Goal: Task Accomplishment & Management: Use online tool/utility

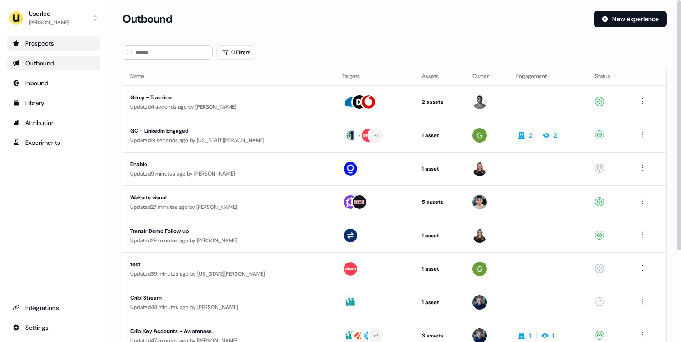
click at [64, 43] on div "Prospects" at bounding box center [54, 43] width 82 height 9
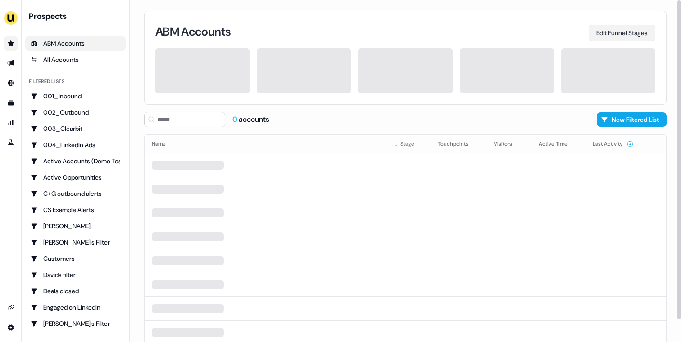
click at [602, 39] on button "Edit Funnel Stages" at bounding box center [622, 33] width 67 height 16
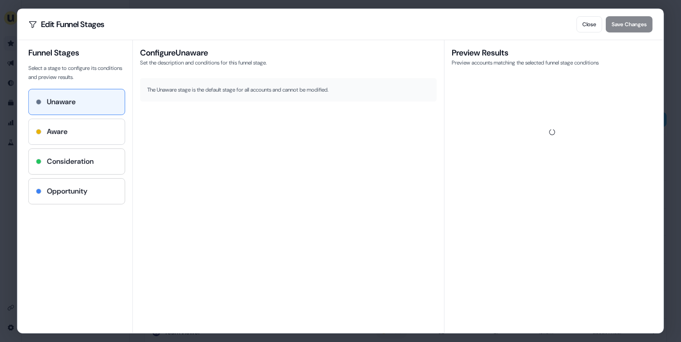
click at [95, 133] on div "Aware" at bounding box center [77, 131] width 82 height 11
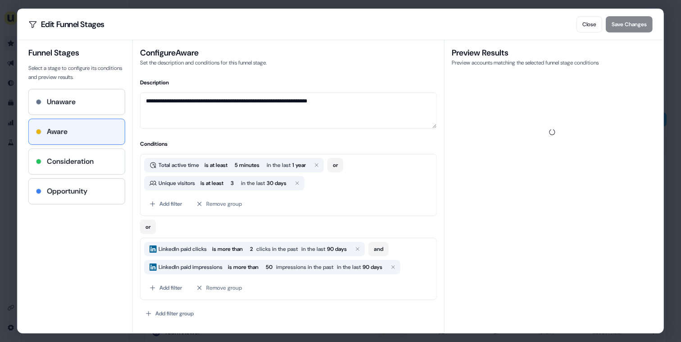
click at [82, 164] on h4 "Consideration" at bounding box center [70, 161] width 47 height 11
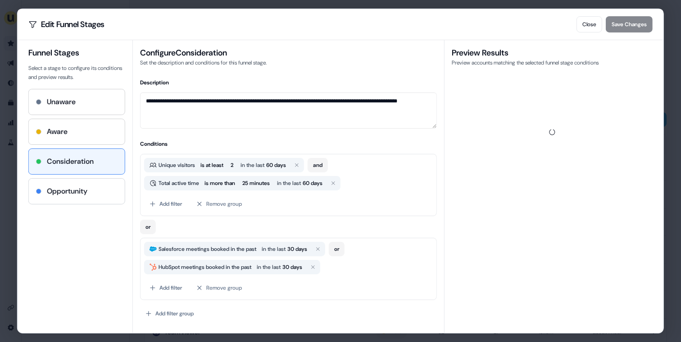
click at [71, 185] on div "Opportunity" at bounding box center [77, 190] width 96 height 25
type textarea "**********"
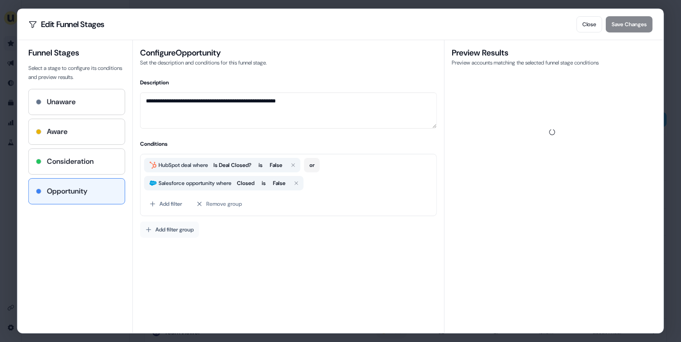
click at [189, 228] on button "Add filter group" at bounding box center [169, 229] width 59 height 16
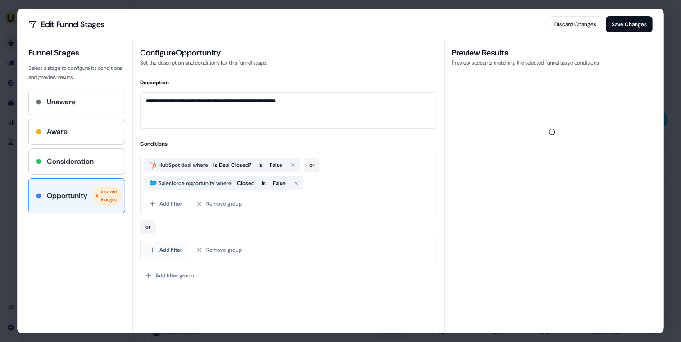
click at [172, 248] on button "Add filter" at bounding box center [165, 249] width 43 height 16
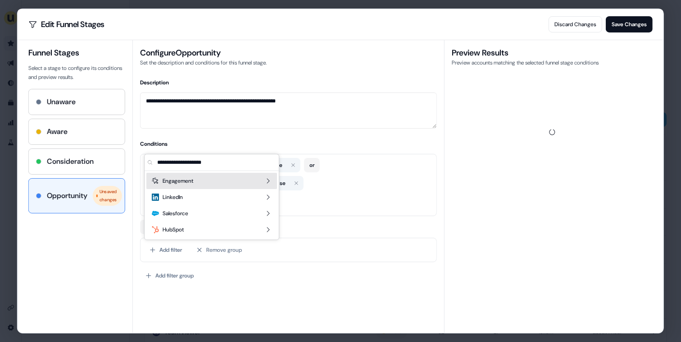
click at [214, 185] on div "Engagement" at bounding box center [211, 181] width 131 height 16
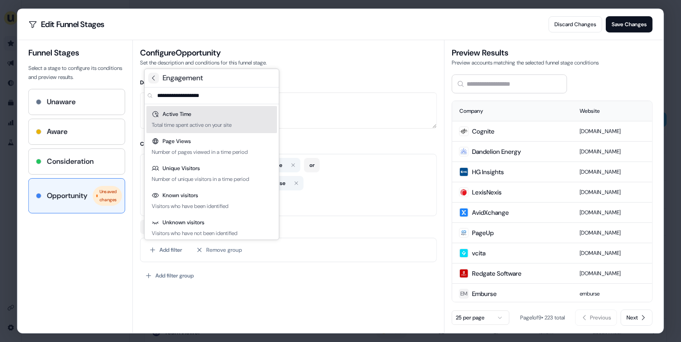
click at [155, 80] on icon at bounding box center [153, 77] width 7 height 7
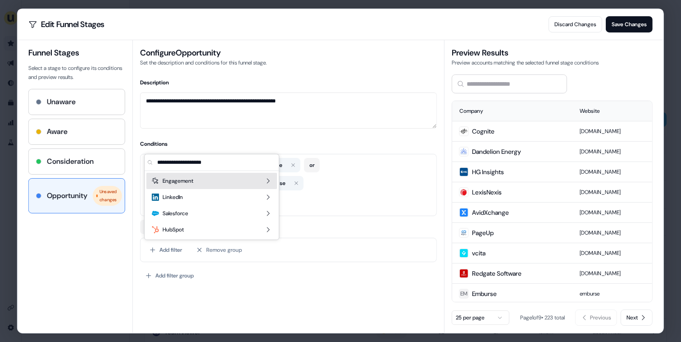
click at [201, 182] on div "Engagement" at bounding box center [211, 181] width 131 height 16
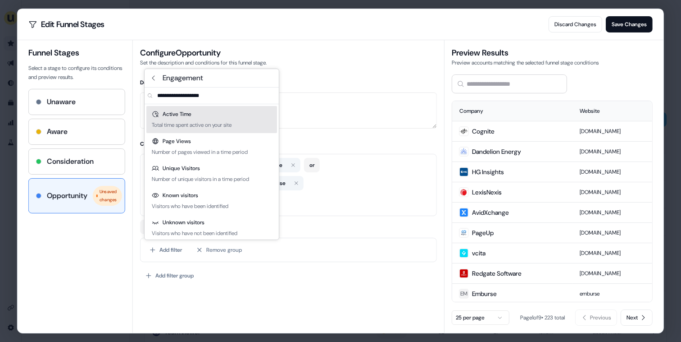
scroll to position [4, 0]
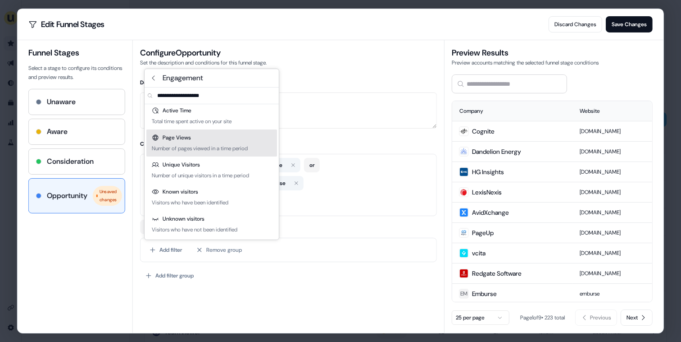
click at [202, 147] on div "Number of pages viewed in a time period" at bounding box center [200, 148] width 96 height 9
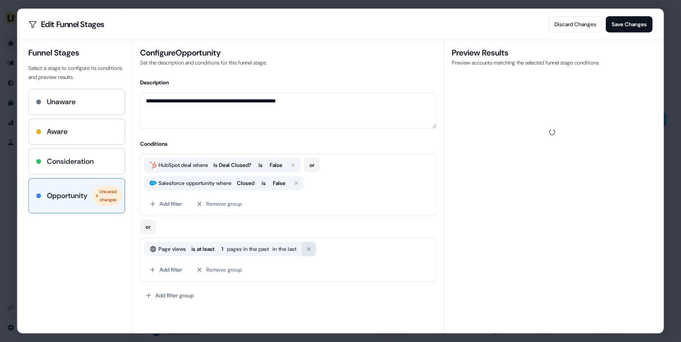
click at [316, 251] on button "button" at bounding box center [309, 248] width 14 height 14
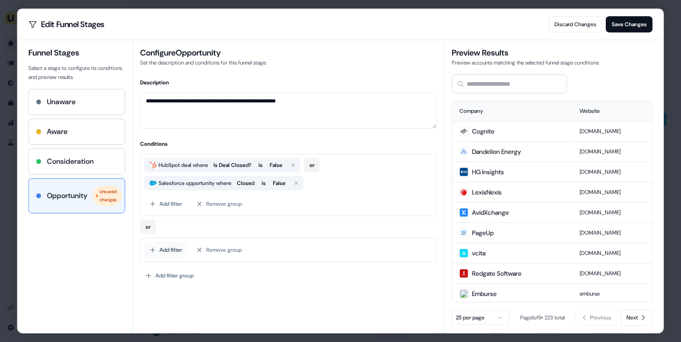
click at [170, 246] on button "Add filter" at bounding box center [165, 249] width 43 height 16
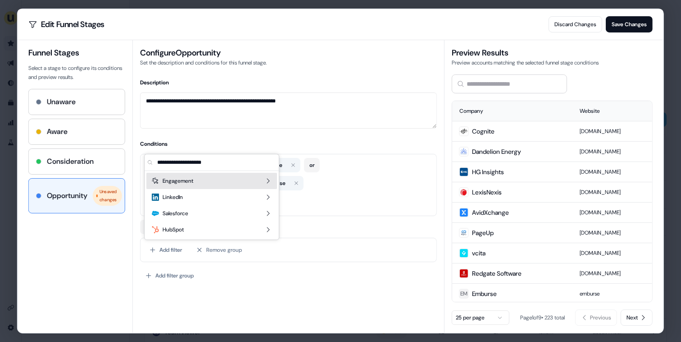
click at [187, 178] on span "Engagement" at bounding box center [178, 180] width 31 height 9
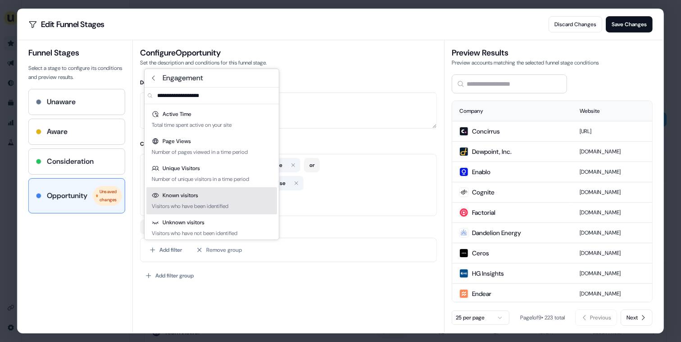
click at [203, 207] on div "Visitors who have been identified" at bounding box center [190, 205] width 77 height 9
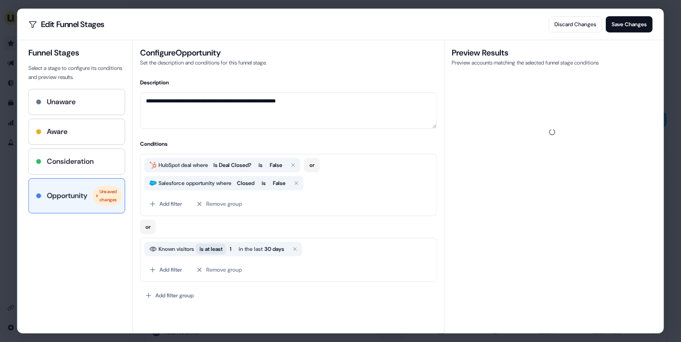
click at [220, 251] on span "is at least" at bounding box center [211, 248] width 23 height 9
click at [212, 251] on span "1" at bounding box center [211, 248] width 9 height 11
click at [202, 251] on span "is" at bounding box center [202, 248] width 4 height 9
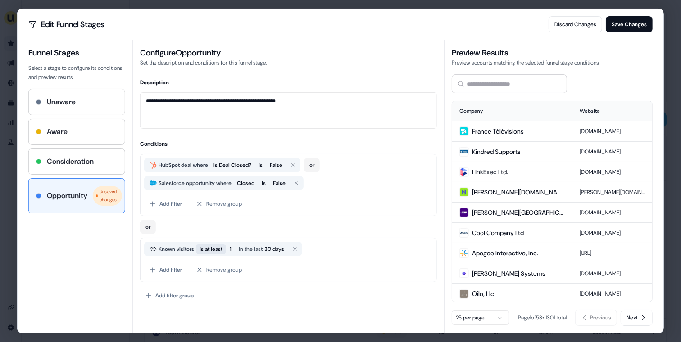
click at [205, 252] on span "is at least" at bounding box center [211, 248] width 23 height 9
click at [296, 225] on div "or" at bounding box center [288, 225] width 297 height 18
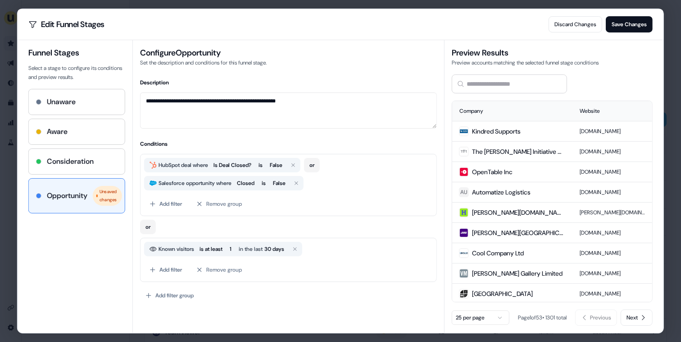
click at [178, 249] on span "Known visitors" at bounding box center [176, 248] width 39 height 9
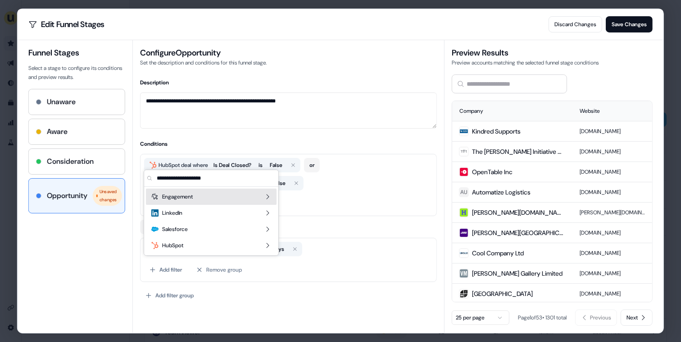
click at [207, 190] on div "Engagement" at bounding box center [211, 196] width 131 height 16
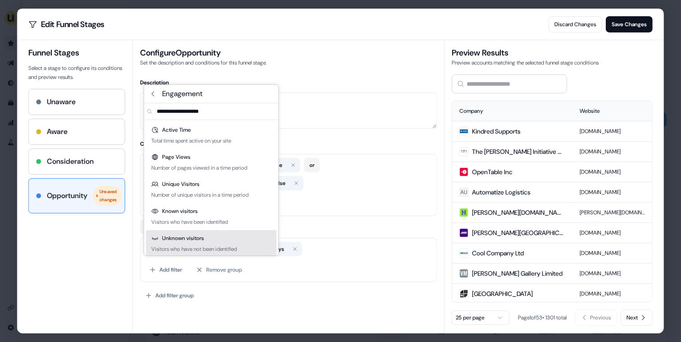
click at [200, 238] on div "Unknown visitors" at bounding box center [177, 237] width 53 height 9
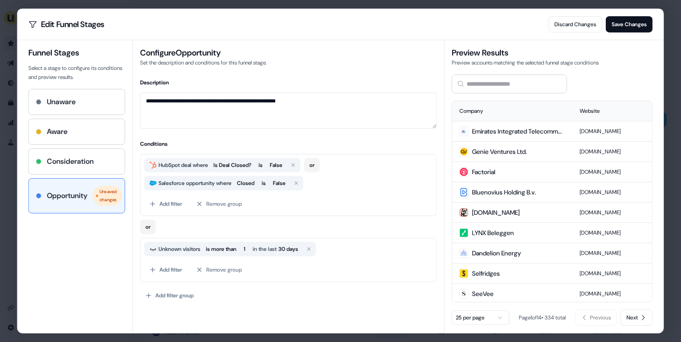
click at [169, 251] on span "Unknown visitors" at bounding box center [180, 248] width 46 height 9
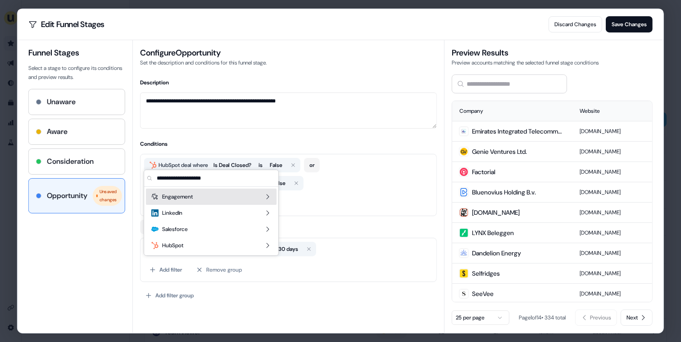
click at [221, 197] on div "Engagement" at bounding box center [211, 196] width 131 height 16
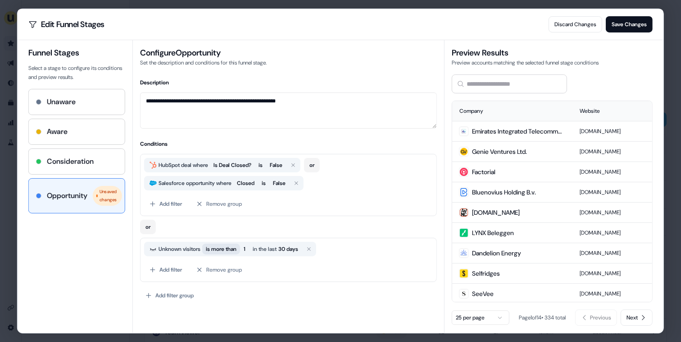
click at [222, 248] on span "is more than" at bounding box center [221, 248] width 31 height 9
click at [165, 252] on span "Unknown visitors" at bounding box center [180, 248] width 46 height 9
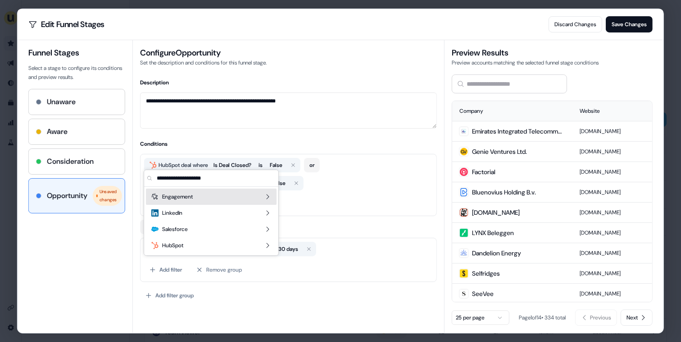
click at [196, 200] on div "Engagement" at bounding box center [211, 196] width 131 height 16
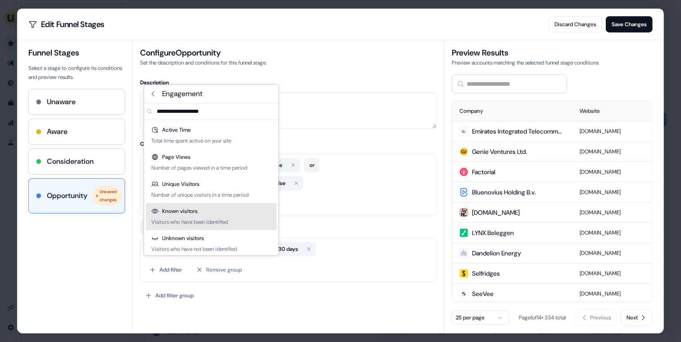
click at [200, 218] on div "Visitors who have been identified" at bounding box center [189, 221] width 77 height 9
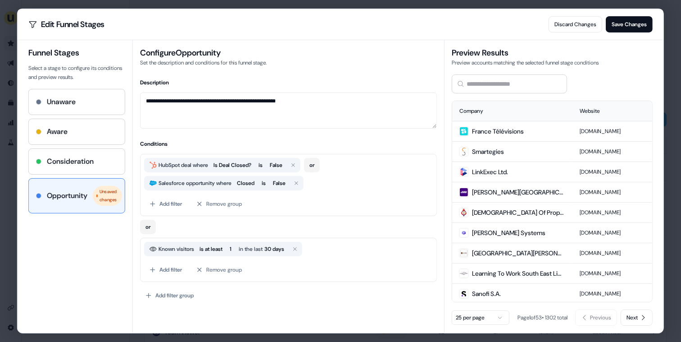
click at [237, 143] on h4 "Conditions" at bounding box center [288, 143] width 297 height 9
click at [163, 277] on button "Add filter" at bounding box center [165, 269] width 43 height 16
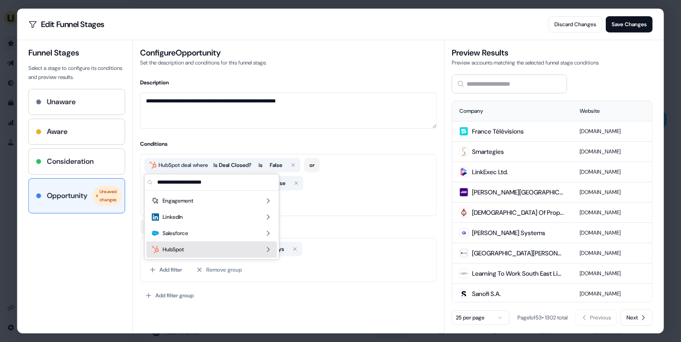
click at [185, 252] on div "HubSpot" at bounding box center [211, 249] width 131 height 16
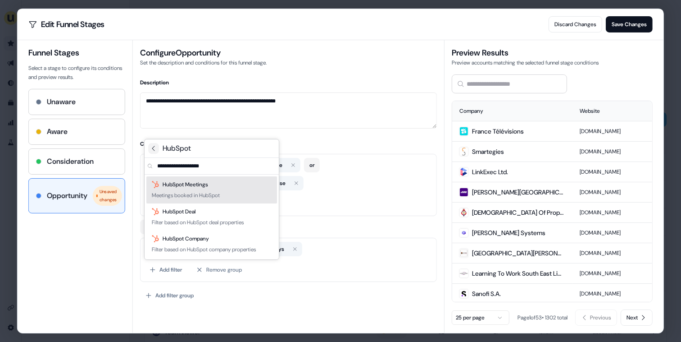
click at [152, 151] on icon at bounding box center [153, 148] width 7 height 7
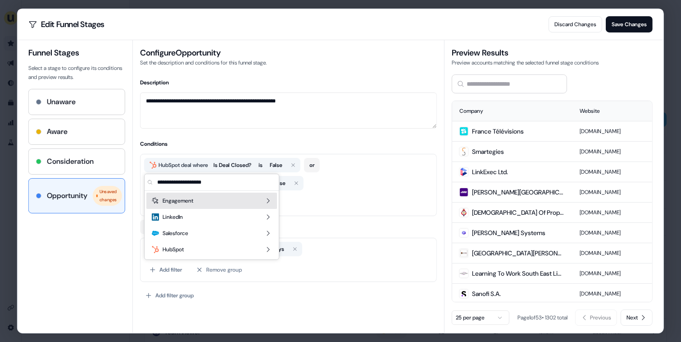
click at [186, 198] on span "Engagement" at bounding box center [178, 200] width 31 height 9
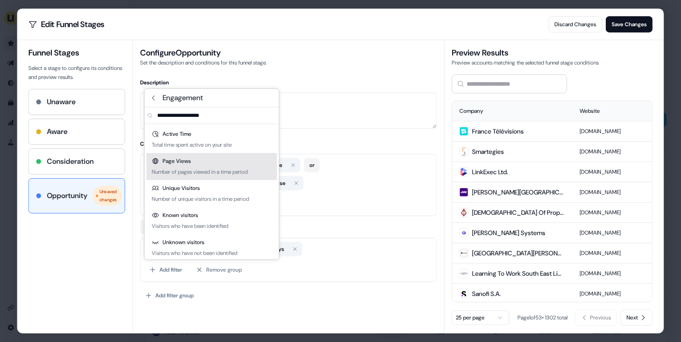
click at [168, 167] on div "Number of pages viewed in a time period" at bounding box center [200, 171] width 96 height 9
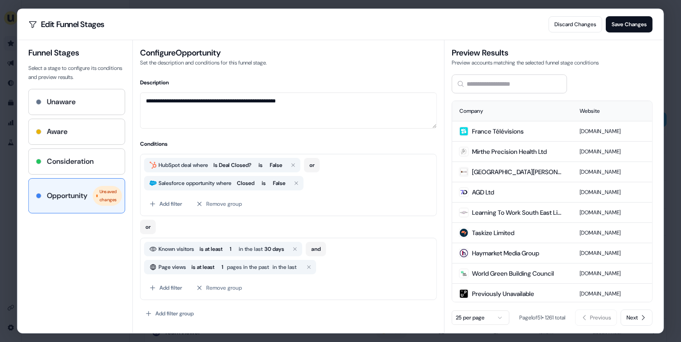
click at [243, 268] on span "pages in the past" at bounding box center [248, 266] width 42 height 9
